Goal: Information Seeking & Learning: Learn about a topic

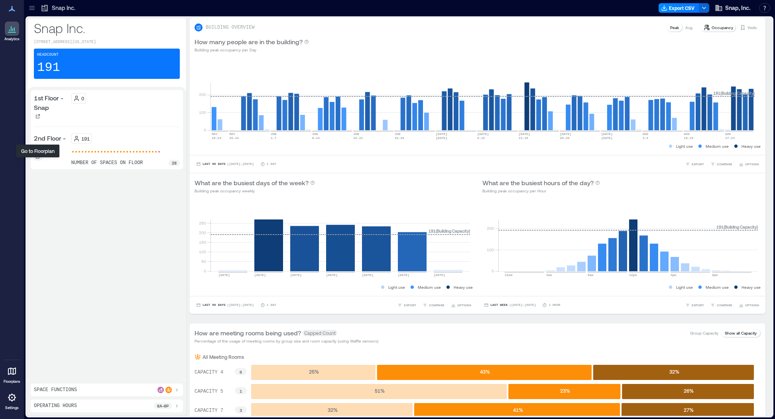
click at [38, 159] on icon at bounding box center [37, 156] width 5 height 5
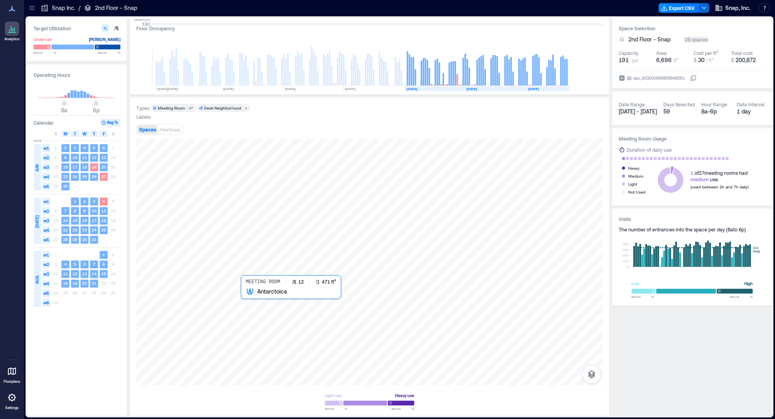
click at [263, 306] on div at bounding box center [369, 262] width 466 height 247
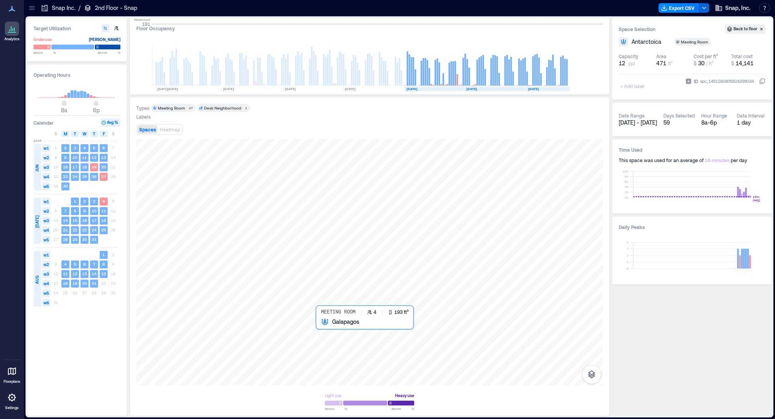
click at [320, 334] on div at bounding box center [369, 262] width 466 height 247
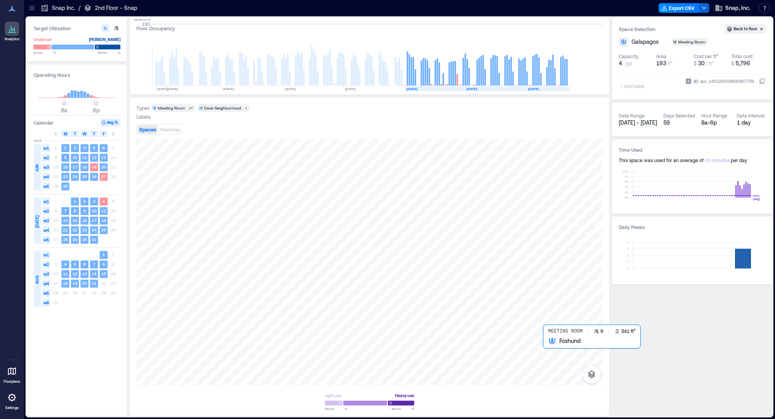
click at [553, 358] on div at bounding box center [369, 262] width 466 height 247
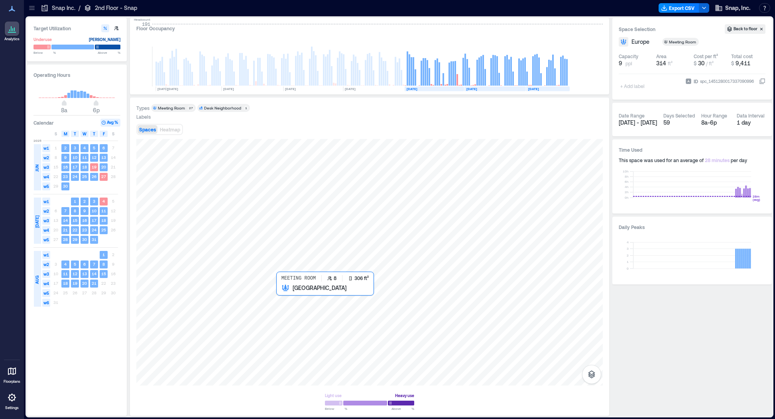
click at [286, 300] on div at bounding box center [369, 262] width 466 height 247
click at [260, 305] on div at bounding box center [369, 262] width 466 height 247
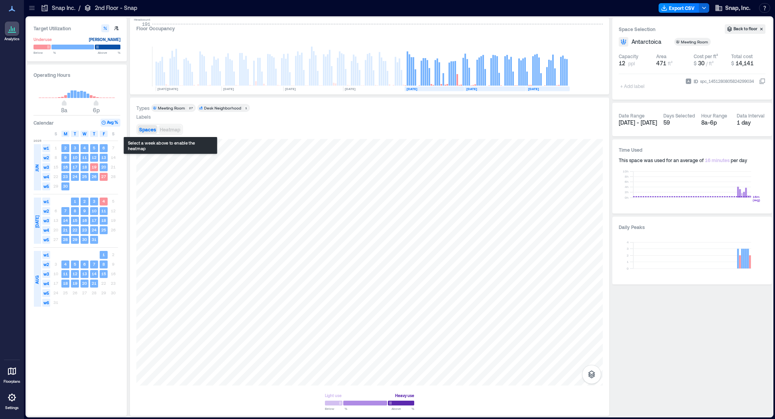
click at [166, 132] on button "Heatmap" at bounding box center [170, 129] width 24 height 9
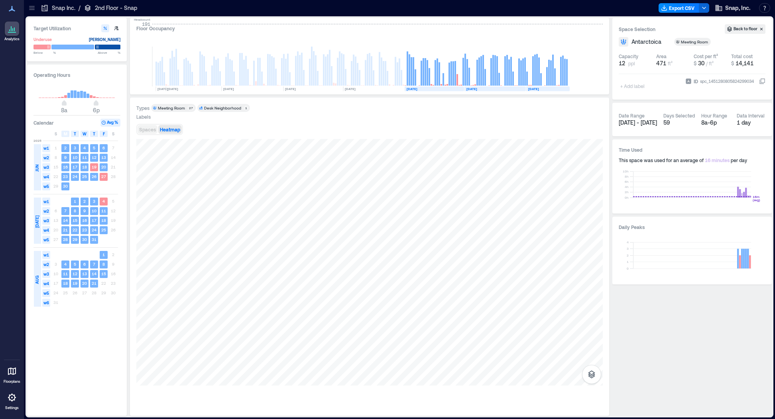
click at [151, 130] on span "Spaces" at bounding box center [147, 130] width 17 height 6
click at [266, 308] on div at bounding box center [369, 262] width 466 height 247
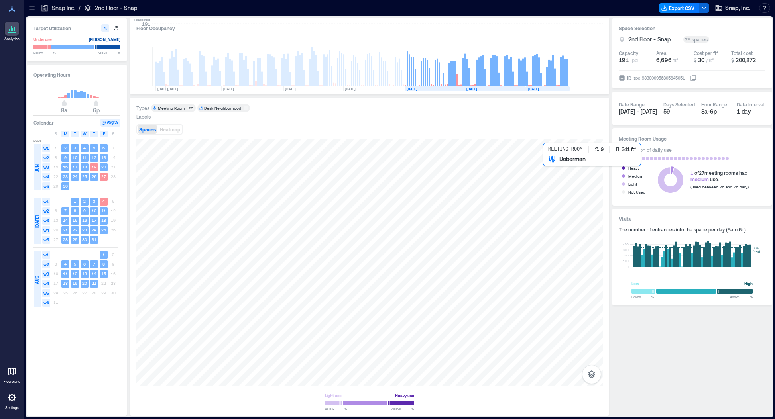
click at [550, 175] on div at bounding box center [369, 262] width 466 height 247
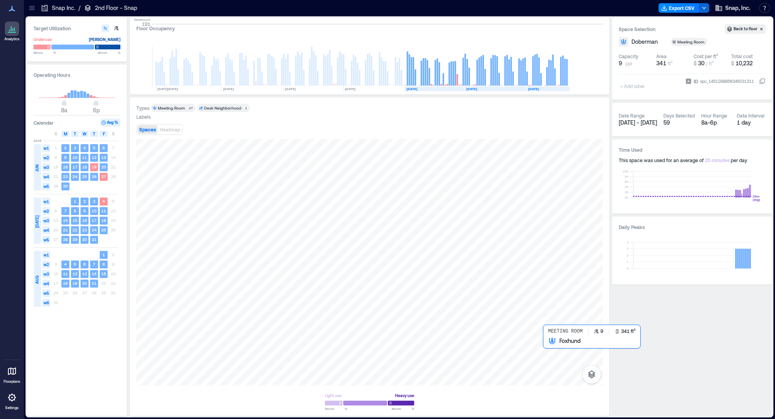
click at [554, 344] on div at bounding box center [369, 262] width 466 height 247
click at [12, 29] on icon at bounding box center [12, 29] width 1 height 3
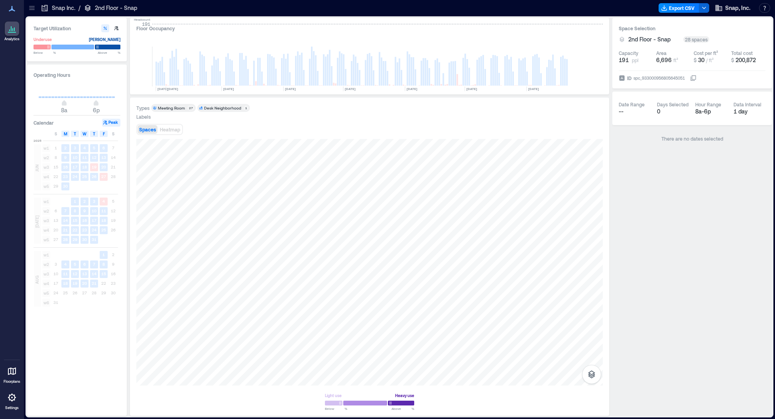
click at [10, 10] on icon at bounding box center [12, 9] width 6 height 6
click at [12, 34] on div at bounding box center [12, 29] width 14 height 14
click at [105, 8] on p "2nd Floor - Snap" at bounding box center [116, 8] width 42 height 8
click at [35, 8] on icon at bounding box center [32, 8] width 8 height 8
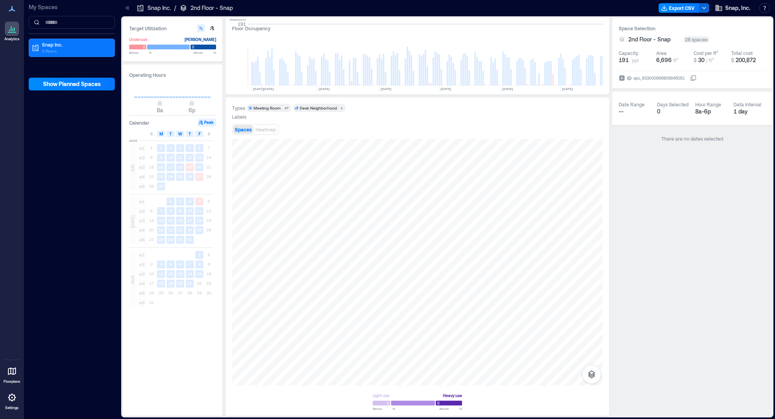
click at [63, 39] on div "Snap Inc. 2 Floors" at bounding box center [72, 48] width 86 height 18
click at [61, 43] on p "Snap Inc." at bounding box center [75, 44] width 67 height 6
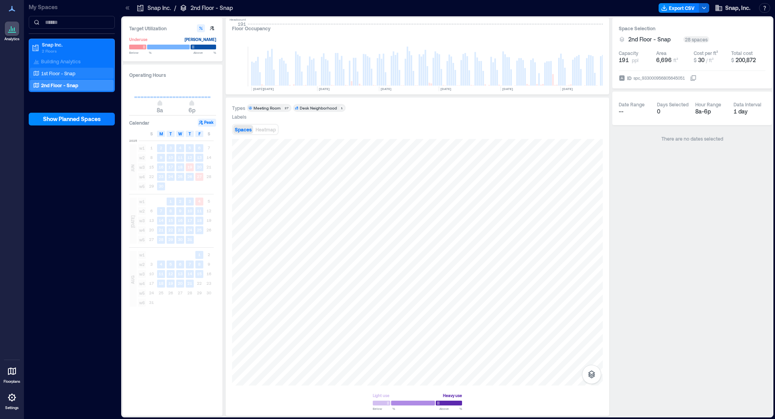
click at [59, 75] on p "1st Floor - Snap" at bounding box center [58, 73] width 34 height 6
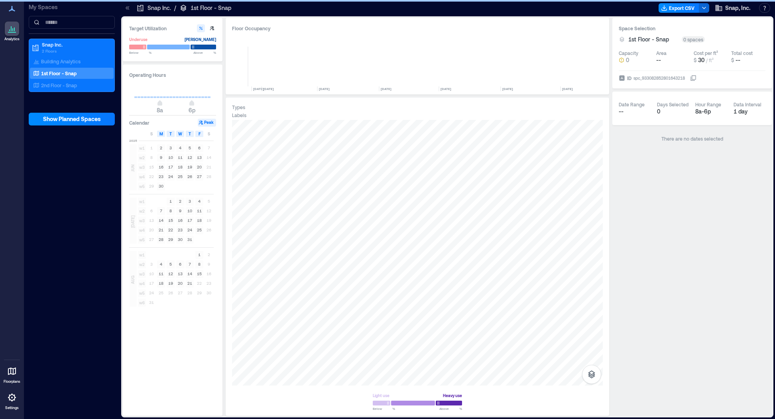
scroll to position [0, 63]
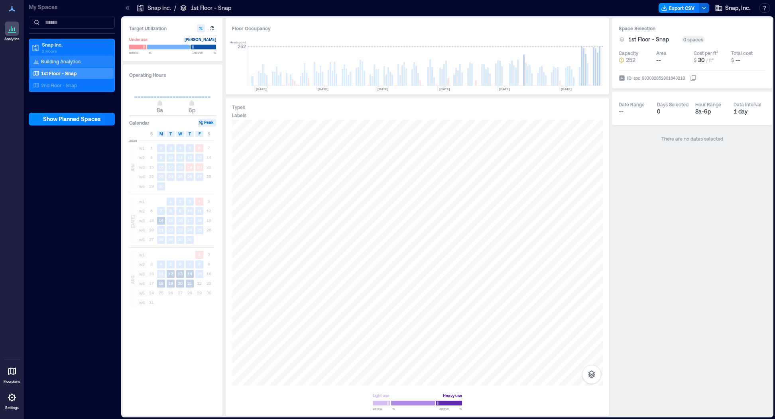
click at [68, 61] on p "Building Analytics" at bounding box center [60, 61] width 39 height 6
